Goal: Task Accomplishment & Management: Manage account settings

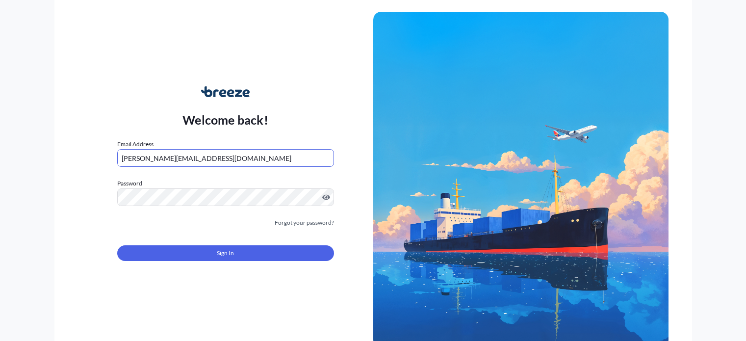
click at [198, 156] on input "[PERSON_NAME][EMAIL_ADDRESS][DOMAIN_NAME]" at bounding box center [225, 158] width 217 height 18
drag, startPoint x: 199, startPoint y: 154, endPoint x: 65, endPoint y: 156, distance: 133.9
click at [65, 156] on div "Welcome back! Email Address [PERSON_NAME][EMAIL_ADDRESS][DOMAIN_NAME] Password …" at bounding box center [373, 170] width 638 height 341
click at [92, 200] on div "Welcome back! Email Address [PERSON_NAME][EMAIL_ADDRESS][DOMAIN_NAME] Password …" at bounding box center [225, 180] width 295 height 226
click at [92, 202] on div "Welcome back! Email Address [PERSON_NAME][EMAIL_ADDRESS][DOMAIN_NAME] Password …" at bounding box center [225, 180] width 295 height 226
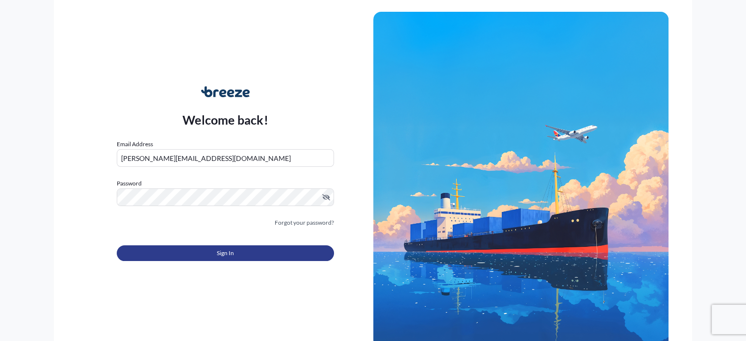
click at [169, 260] on button "Sign In" at bounding box center [225, 253] width 217 height 16
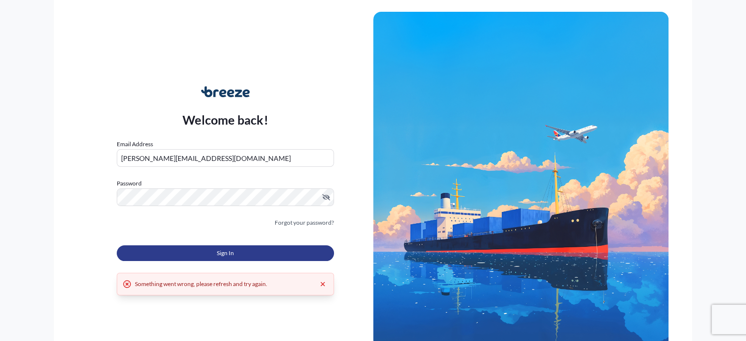
click at [239, 255] on button "Sign In" at bounding box center [225, 253] width 217 height 16
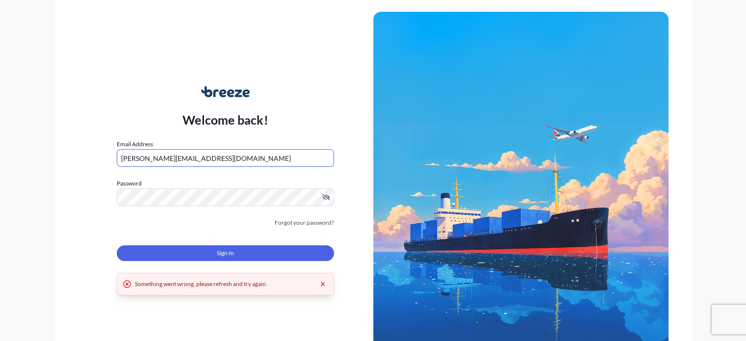
click at [191, 160] on input "[PERSON_NAME][EMAIL_ADDRESS][DOMAIN_NAME]" at bounding box center [225, 158] width 217 height 18
type input "[PERSON_NAME][EMAIL_ADDRESS][DOMAIN_NAME]"
click at [224, 227] on div "Forgot your password?" at bounding box center [225, 223] width 217 height 10
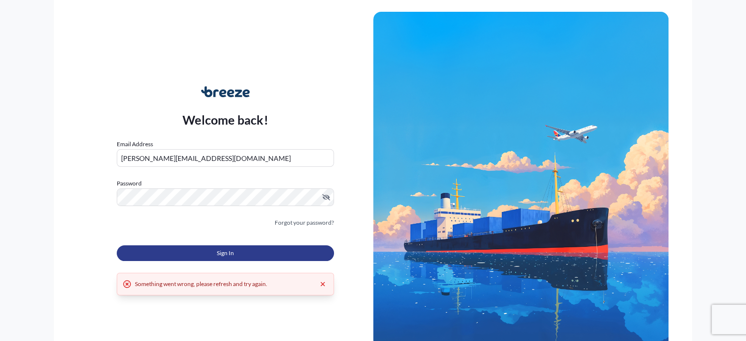
click at [224, 253] on span "Sign In" at bounding box center [225, 253] width 17 height 10
